Goal: Transaction & Acquisition: Purchase product/service

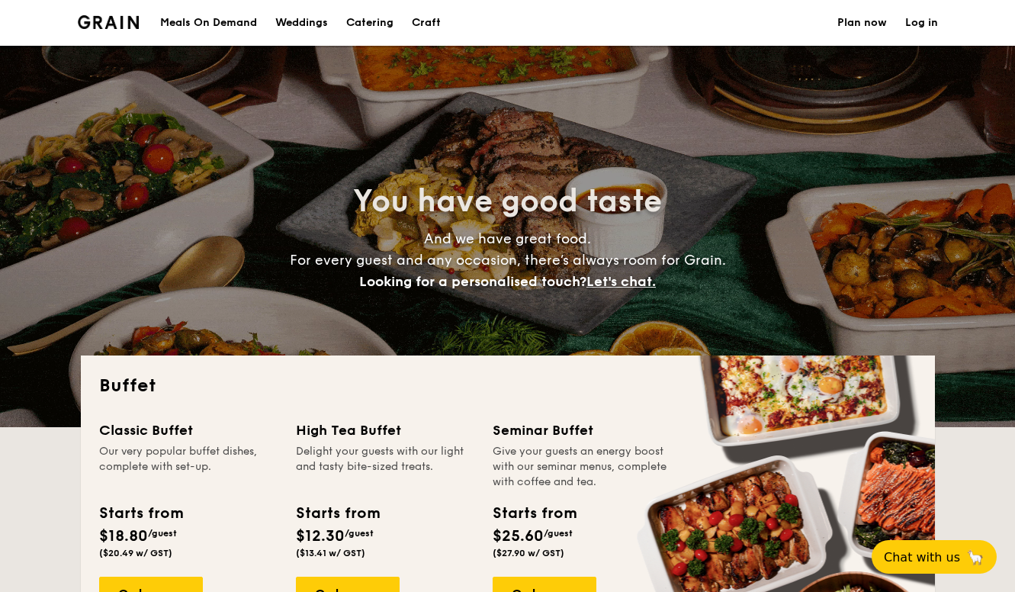
select select
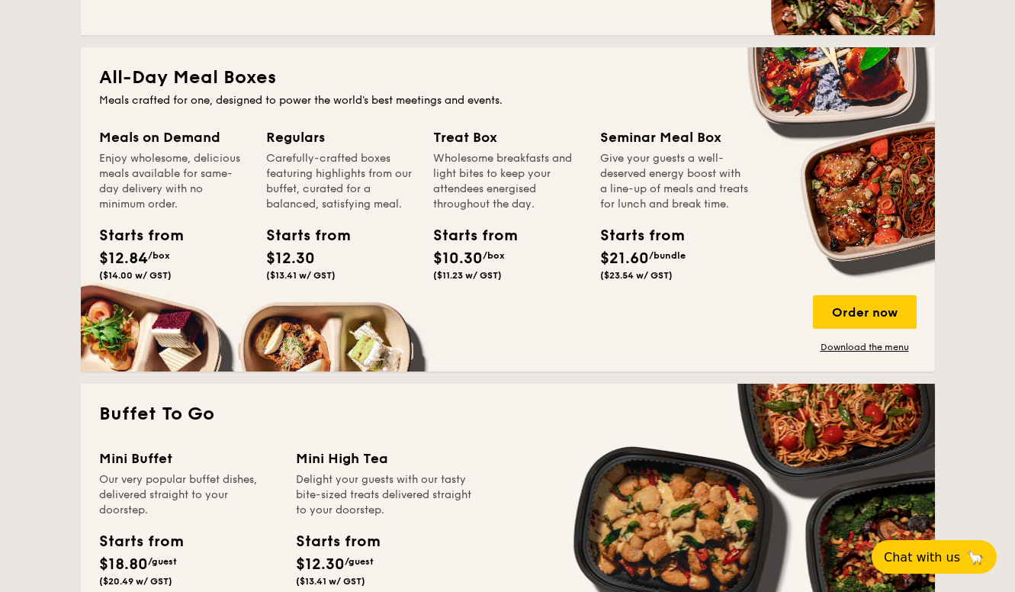
scroll to position [815, 0]
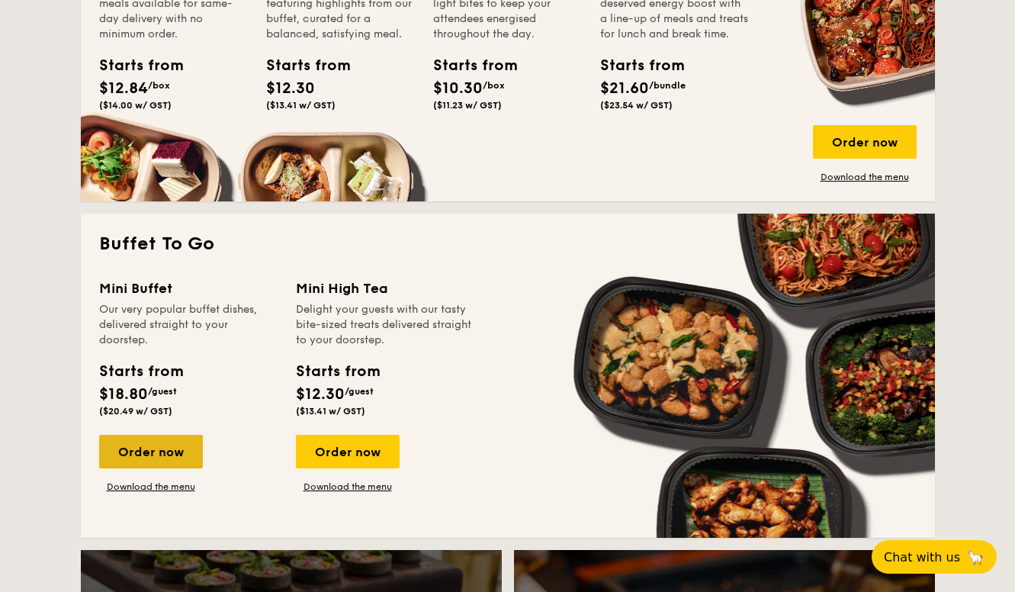
click at [166, 459] on div "Order now" at bounding box center [151, 452] width 104 height 34
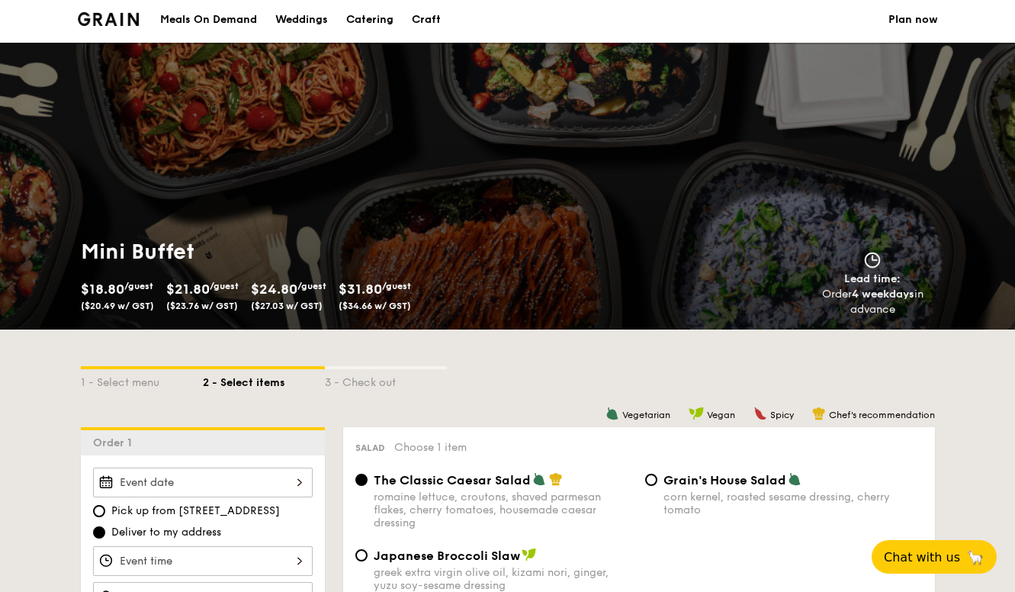
scroll to position [6, 0]
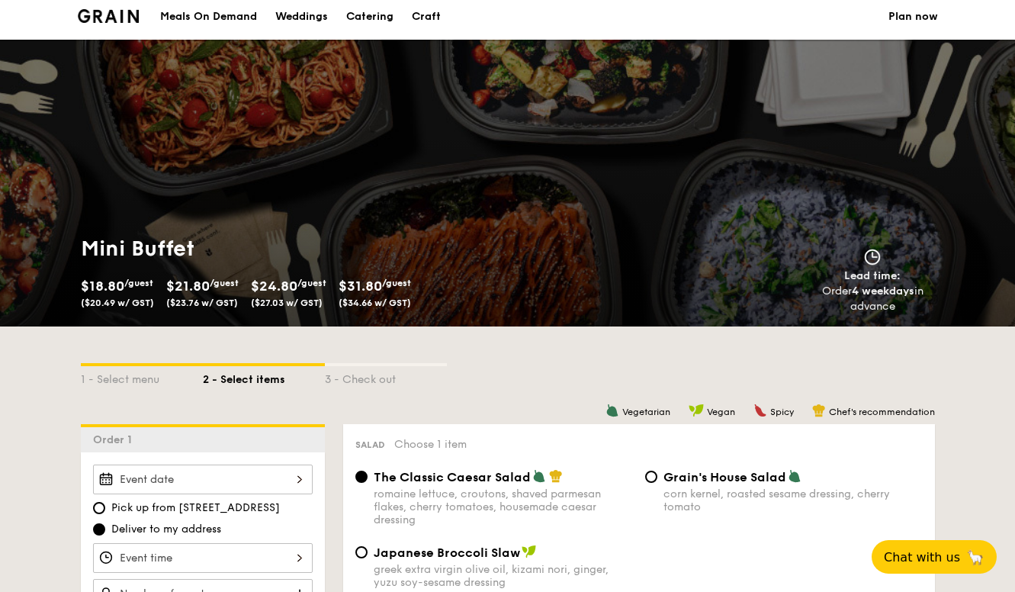
select select
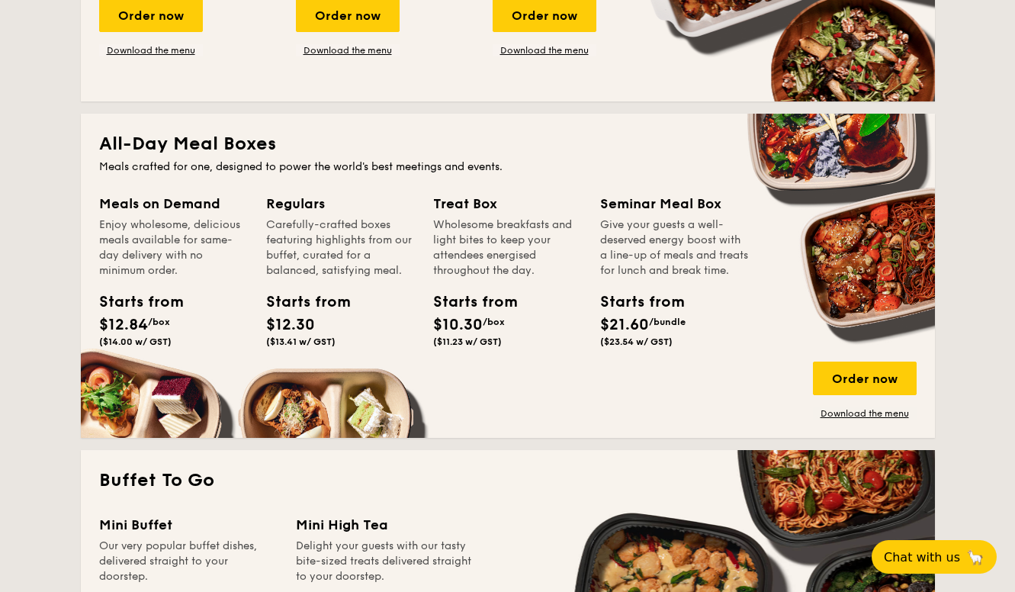
scroll to position [613, 0]
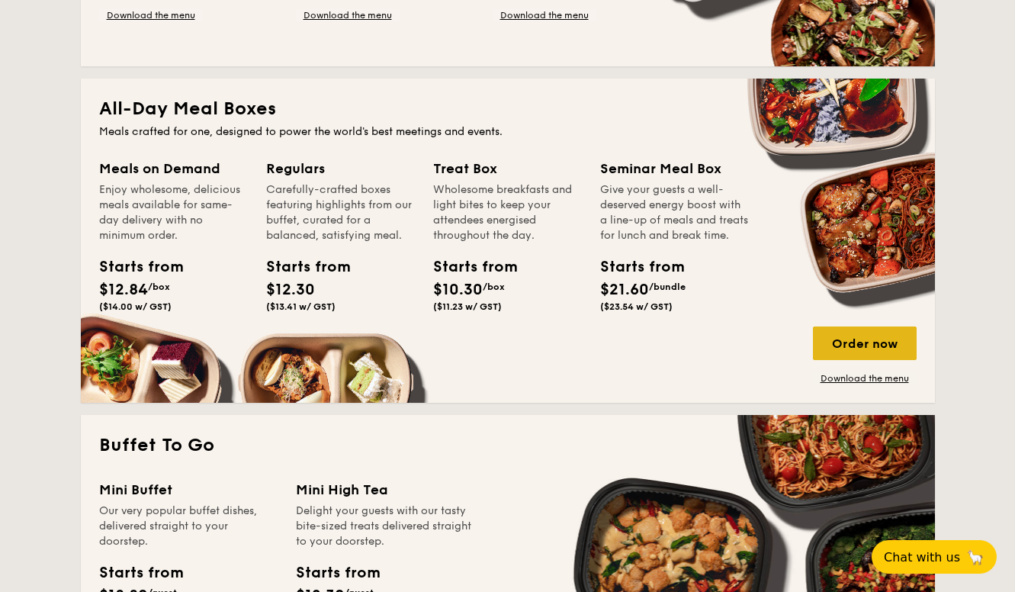
click at [837, 340] on div "Order now" at bounding box center [865, 343] width 104 height 34
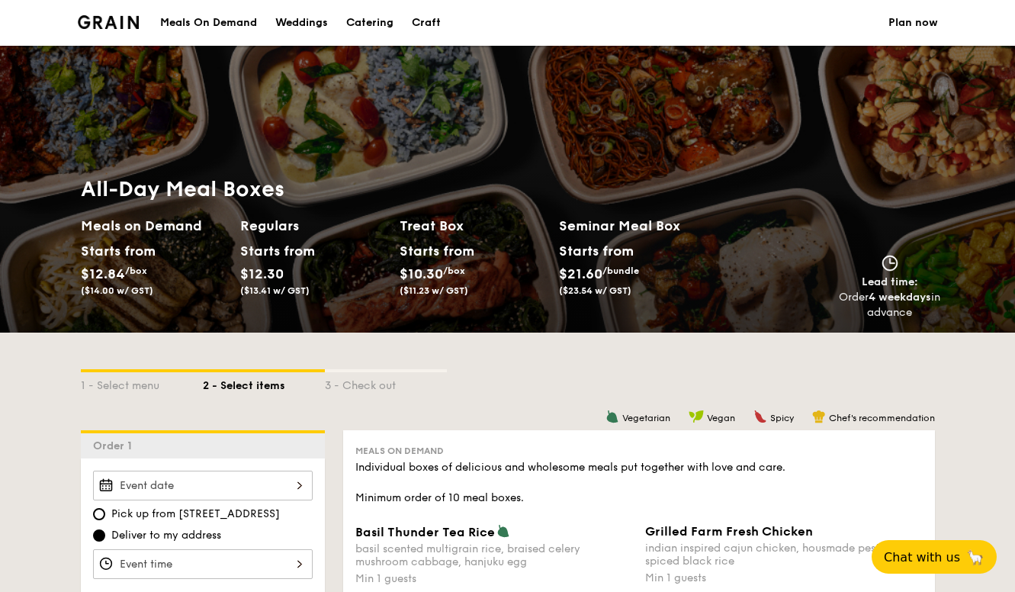
select select
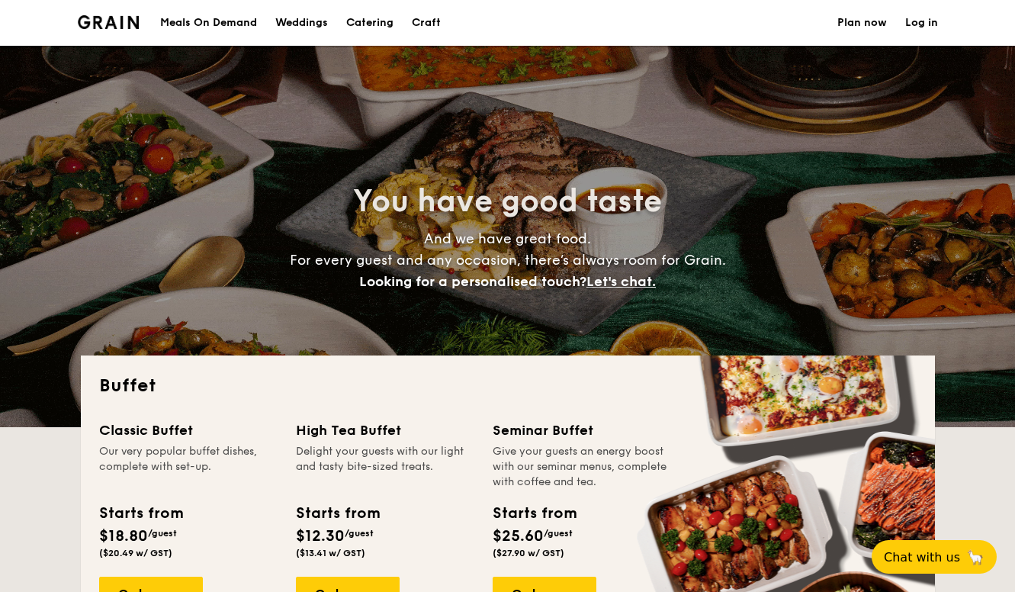
scroll to position [305, 0]
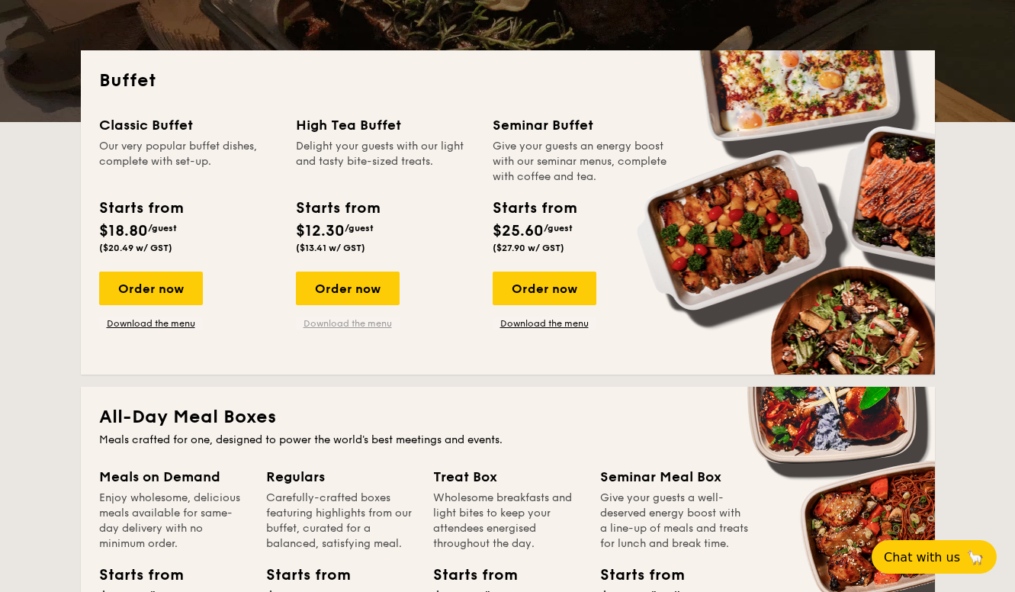
click at [369, 327] on link "Download the menu" at bounding box center [348, 323] width 104 height 12
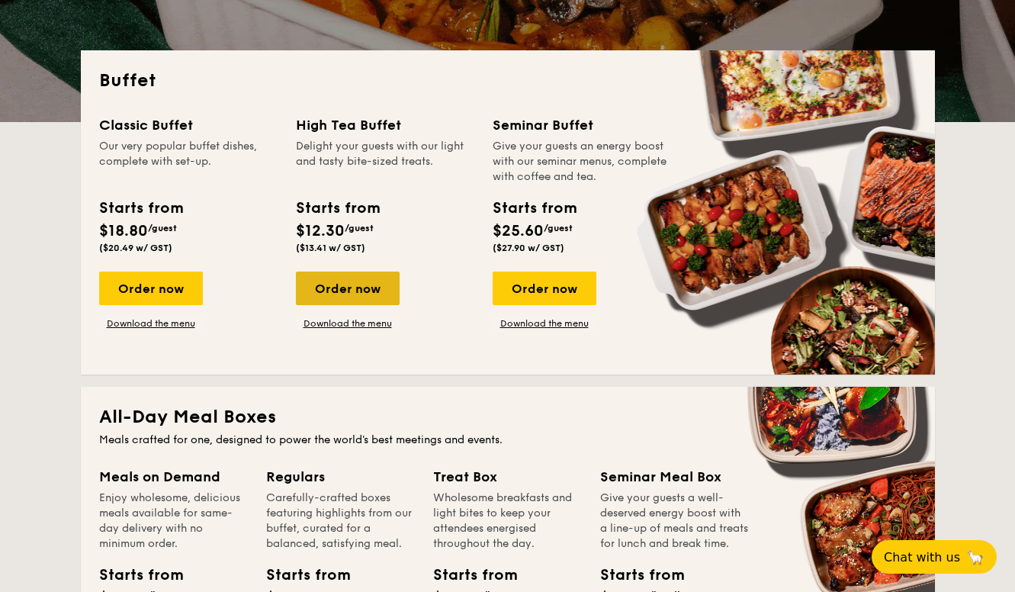
click at [322, 281] on div "Order now" at bounding box center [348, 289] width 104 height 34
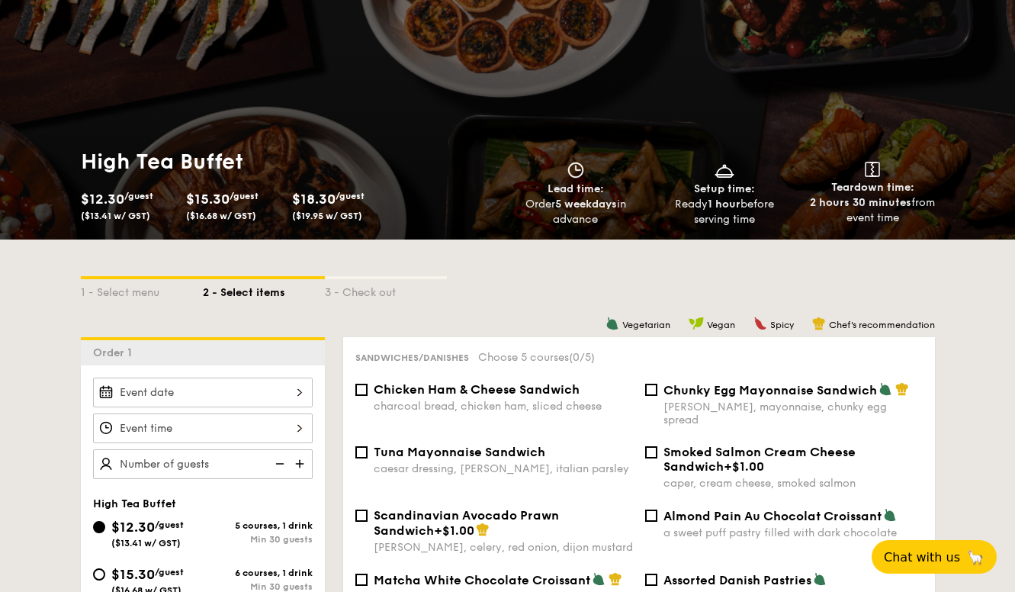
scroll to position [323, 0]
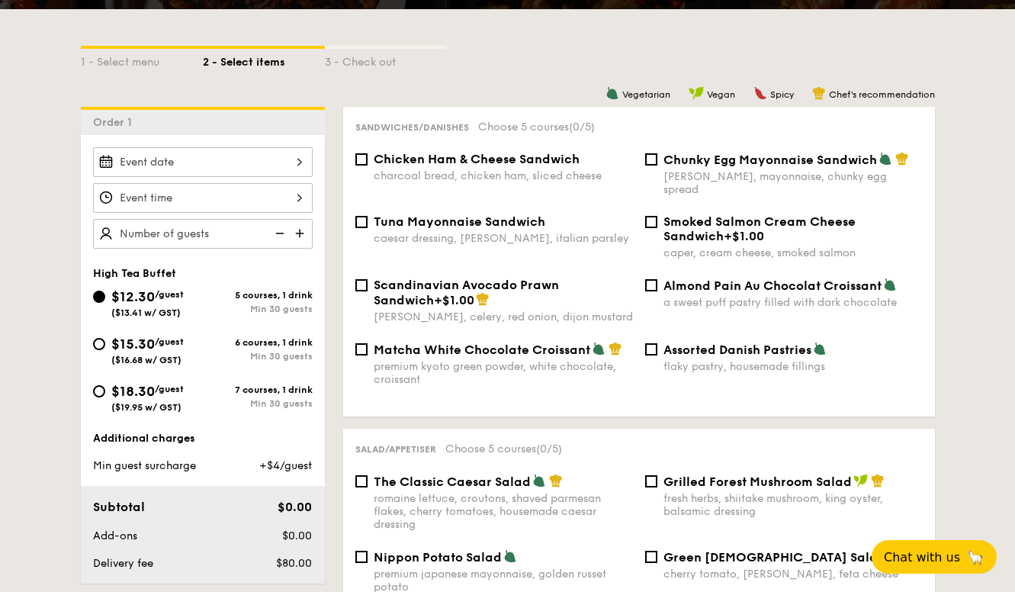
click at [229, 165] on div at bounding box center [203, 162] width 220 height 30
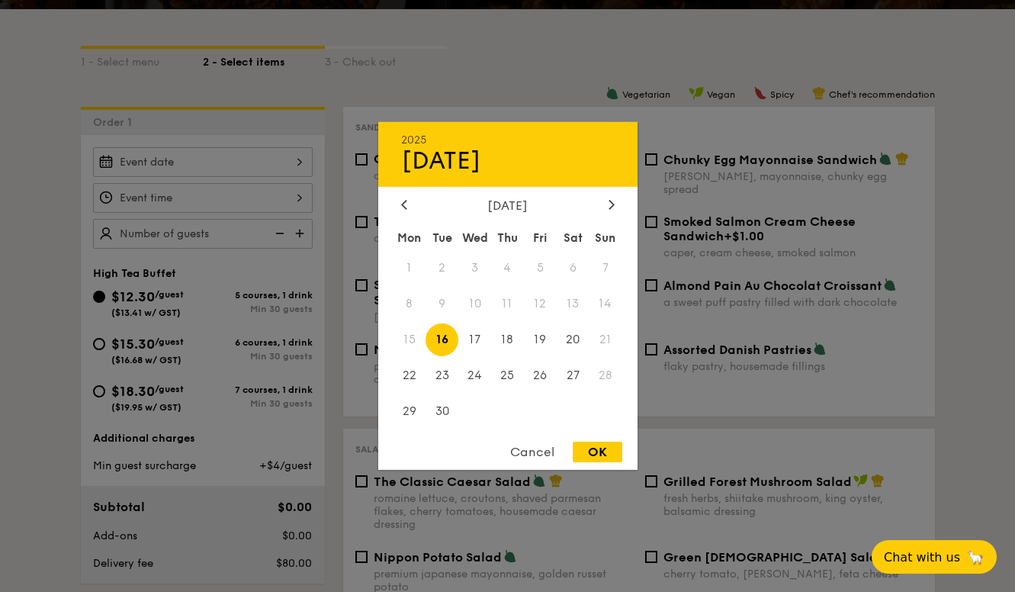
click at [608, 339] on span "21" at bounding box center [606, 339] width 33 height 33
click at [606, 339] on span "21" at bounding box center [606, 339] width 33 height 33
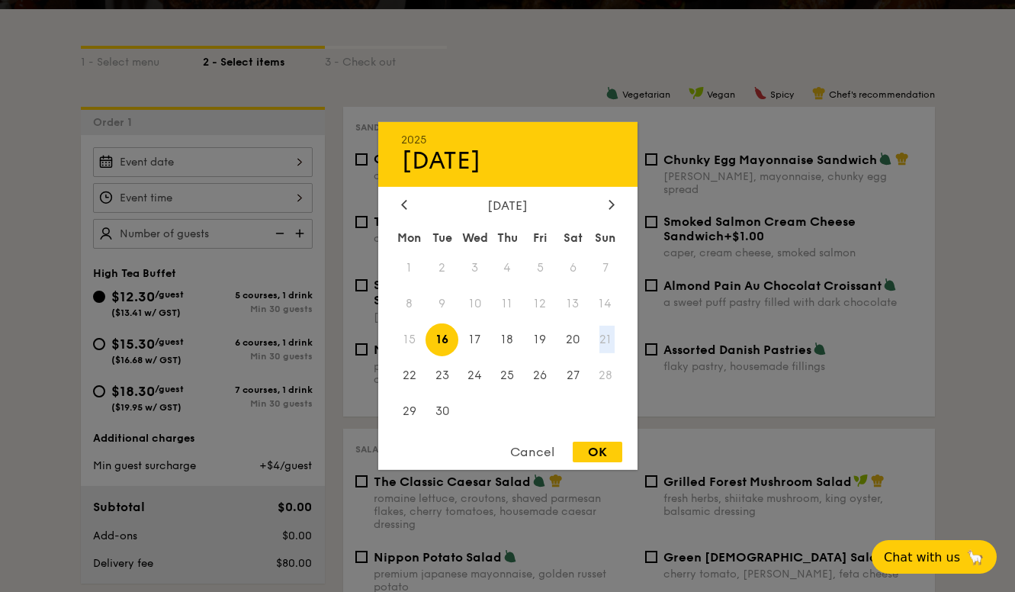
click at [606, 339] on span "21" at bounding box center [606, 339] width 33 height 33
click at [605, 339] on span "21" at bounding box center [606, 339] width 33 height 33
click at [544, 449] on div "Cancel" at bounding box center [532, 452] width 75 height 21
